Goal: Find specific page/section: Find specific page/section

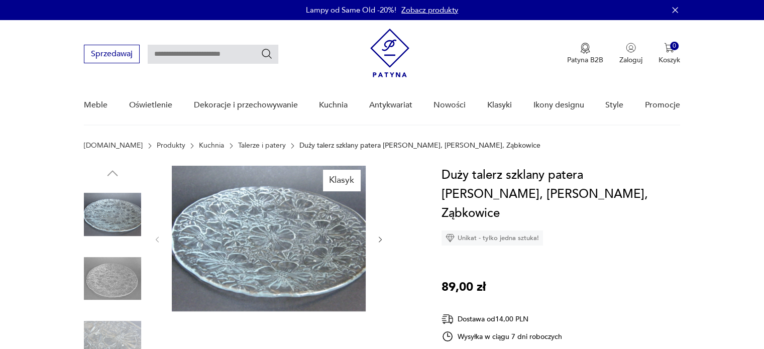
click at [238, 145] on link "Talerze i patery" at bounding box center [262, 146] width 48 height 8
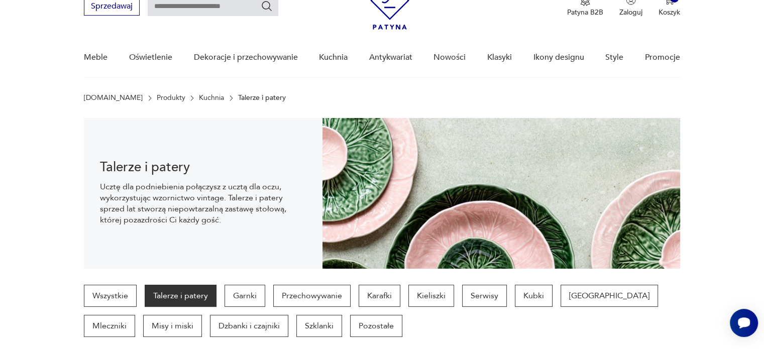
scroll to position [65, 0]
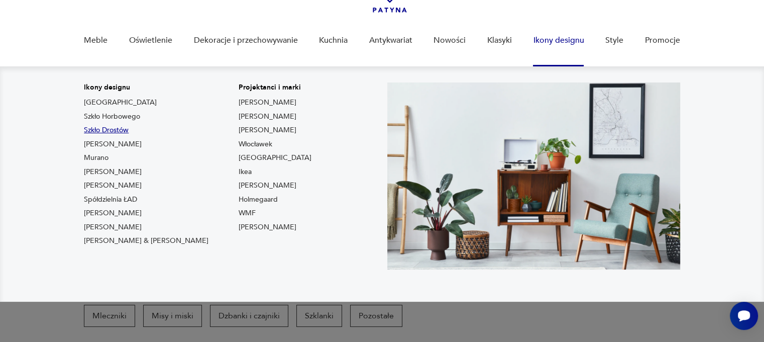
click at [104, 130] on link "Szkło Drostów" at bounding box center [106, 130] width 45 height 10
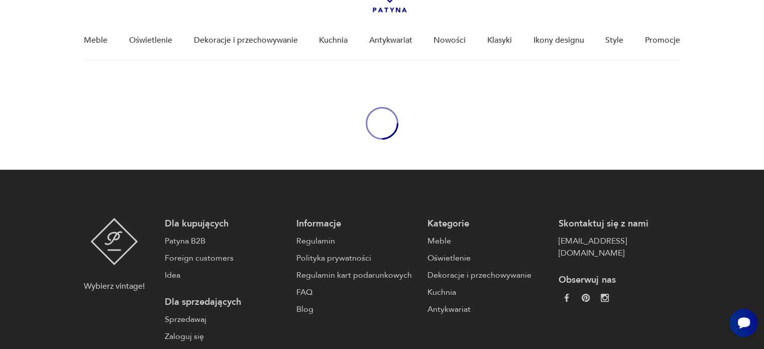
type input "*****"
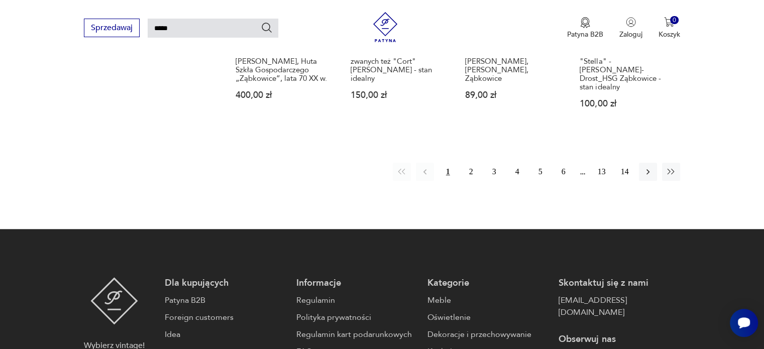
scroll to position [883, 0]
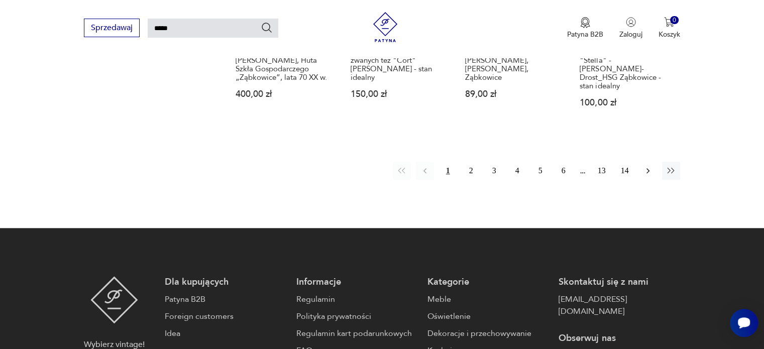
click at [646, 166] on icon "button" at bounding box center [648, 171] width 10 height 10
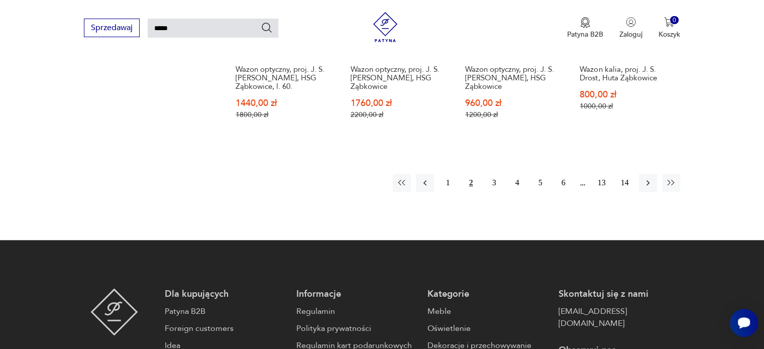
scroll to position [890, 0]
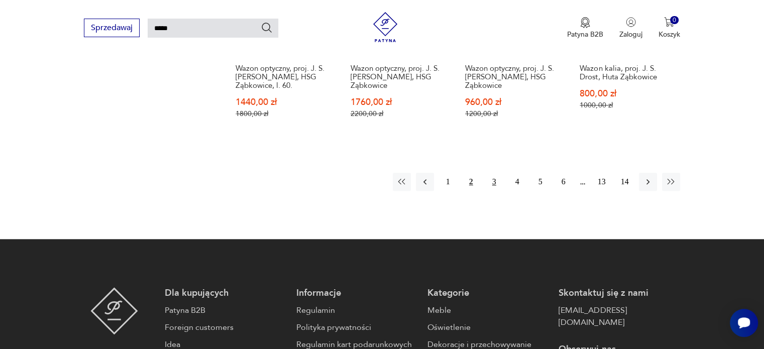
click at [494, 176] on button "3" at bounding box center [494, 182] width 18 height 18
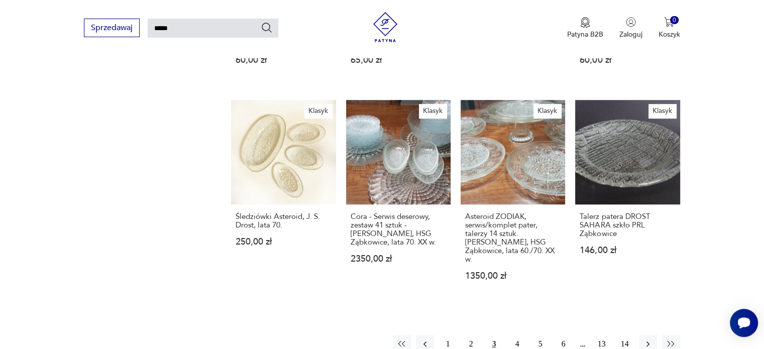
scroll to position [739, 0]
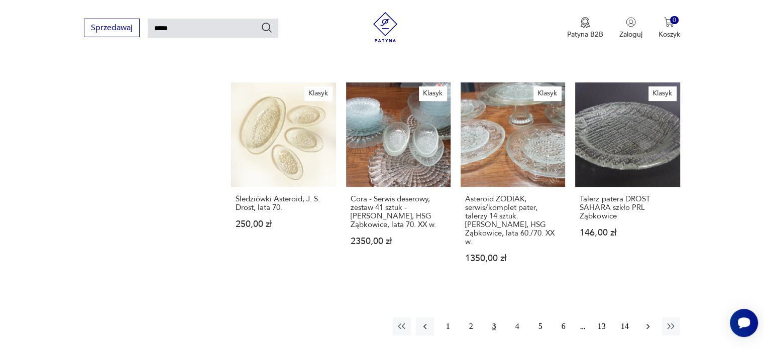
click at [647, 321] on icon "button" at bounding box center [648, 326] width 10 height 10
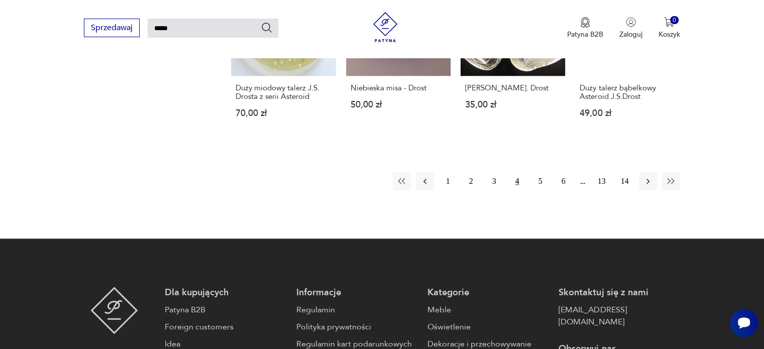
scroll to position [839, 0]
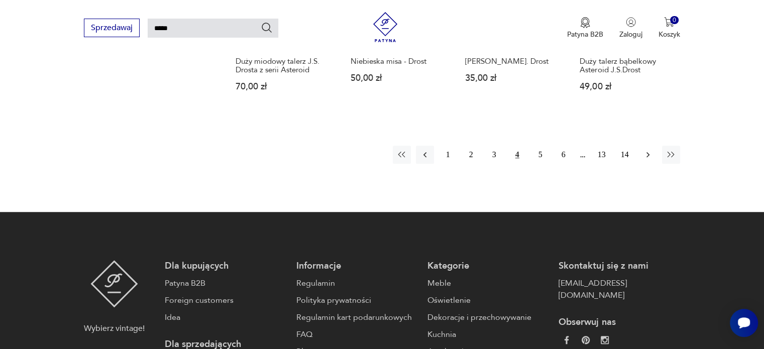
click at [644, 156] on icon "button" at bounding box center [648, 155] width 10 height 10
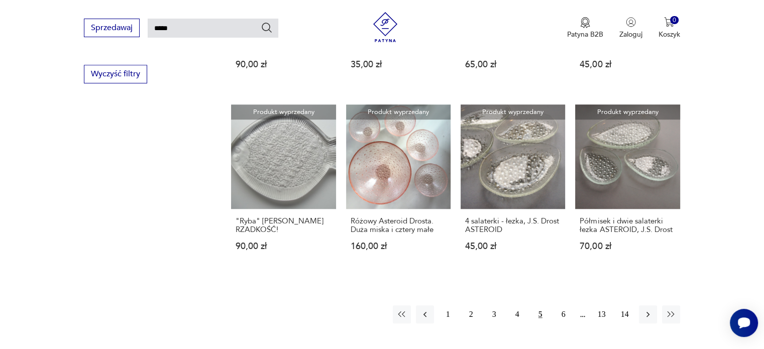
scroll to position [689, 0]
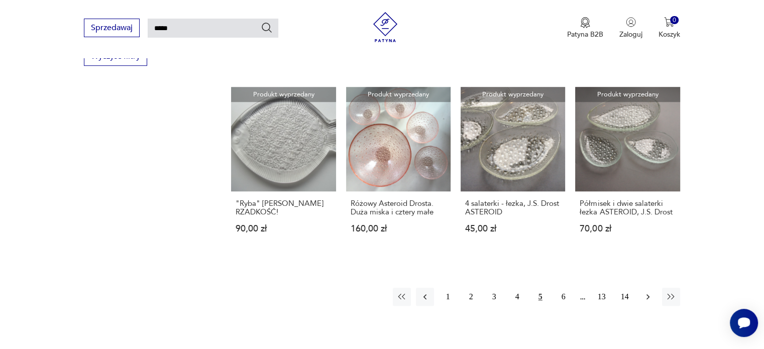
click at [647, 297] on icon "button" at bounding box center [647, 297] width 3 height 6
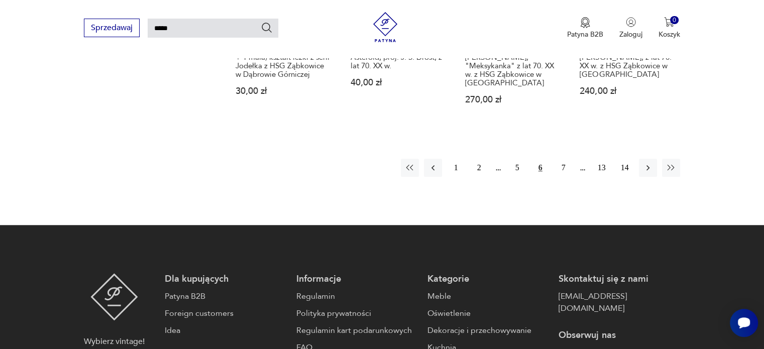
scroll to position [890, 0]
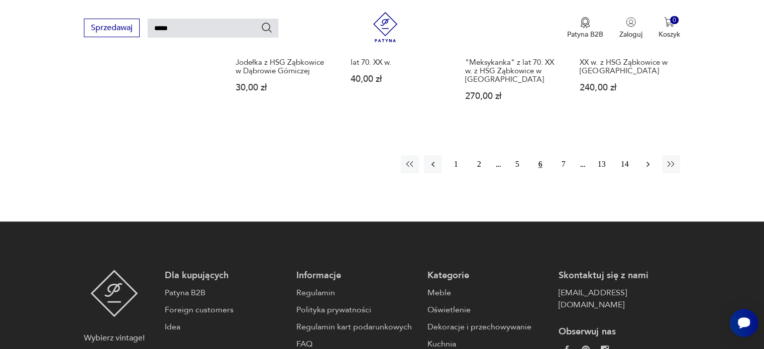
click at [647, 159] on icon "button" at bounding box center [648, 164] width 10 height 10
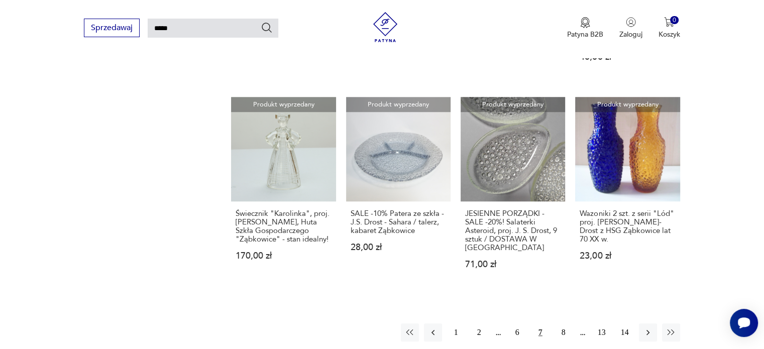
scroll to position [739, 0]
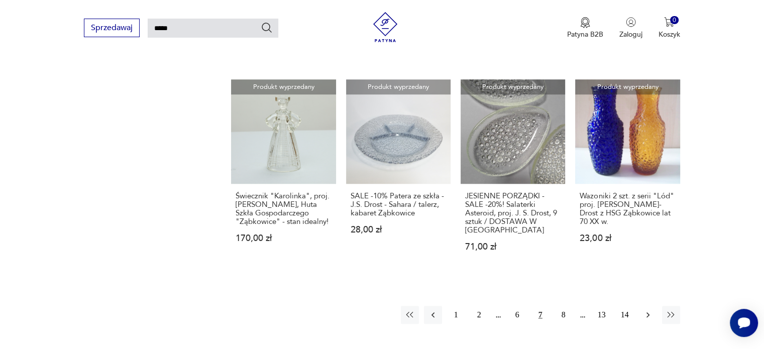
click at [648, 310] on icon "button" at bounding box center [648, 315] width 10 height 10
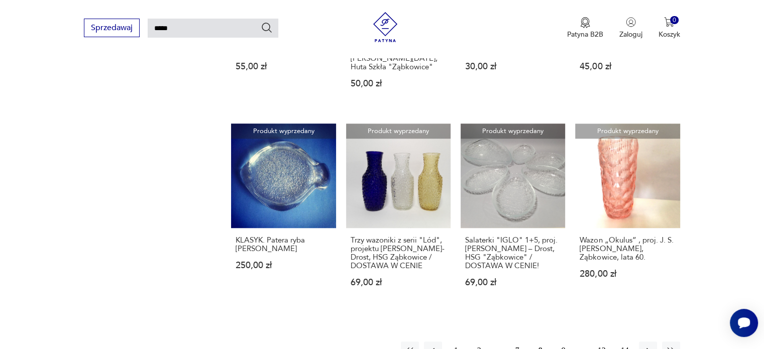
scroll to position [739, 0]
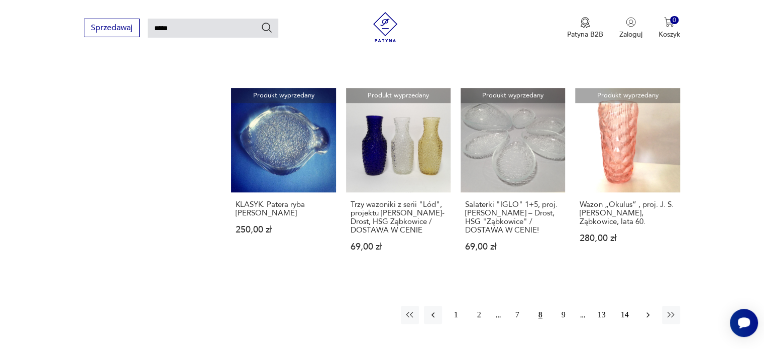
click at [645, 310] on icon "button" at bounding box center [648, 315] width 10 height 10
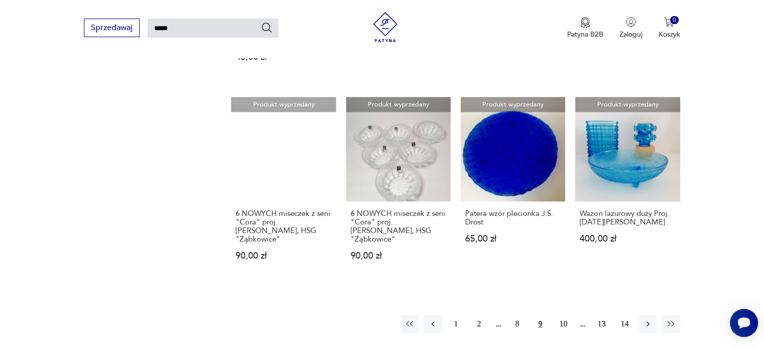
scroll to position [739, 0]
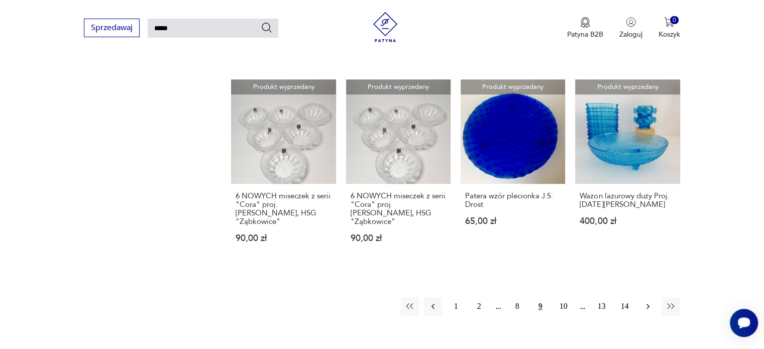
click at [647, 304] on icon "button" at bounding box center [647, 307] width 3 height 6
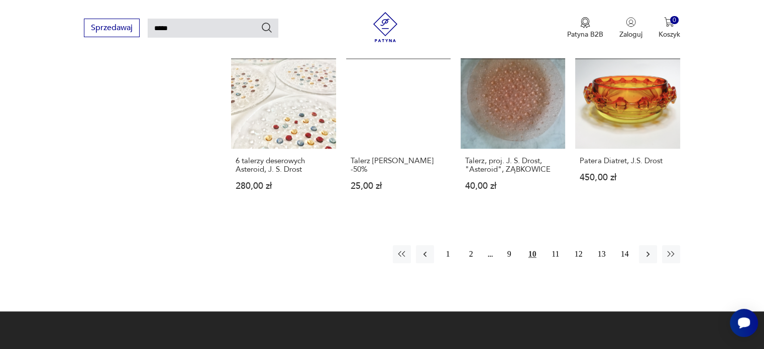
scroll to position [789, 0]
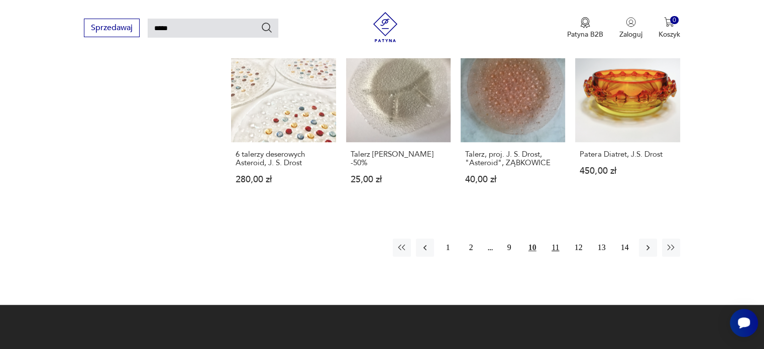
click at [559, 239] on button "11" at bounding box center [555, 248] width 18 height 18
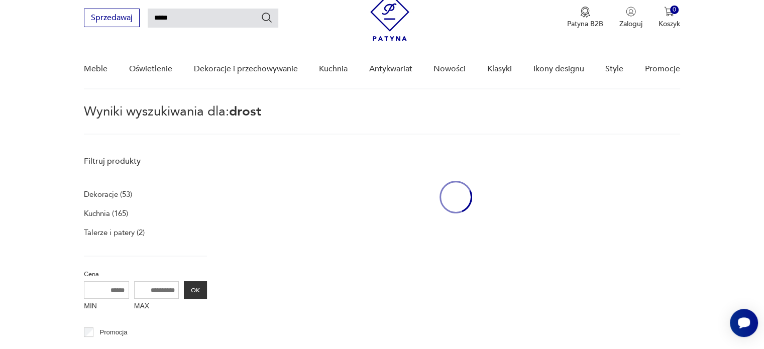
scroll to position [36, 0]
